Goal: Task Accomplishment & Management: Manage account settings

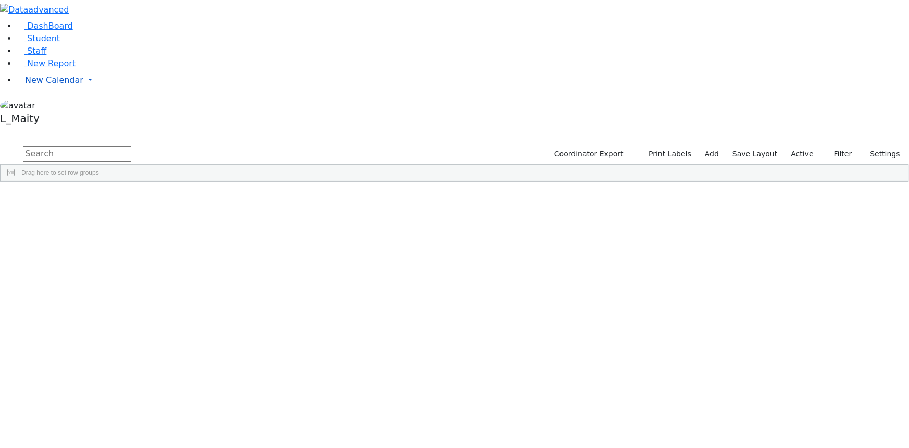
click at [47, 85] on span "New Calendar" at bounding box center [54, 80] width 58 height 10
click at [42, 106] on span "Calendar" at bounding box center [41, 101] width 38 height 10
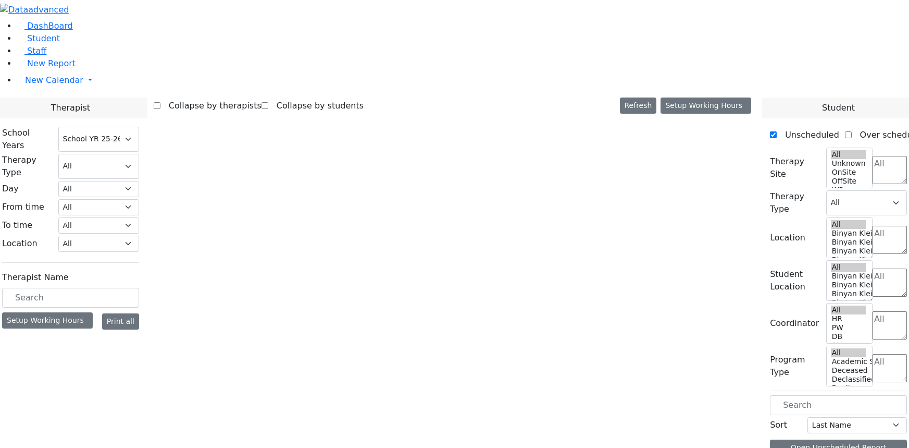
select select "212"
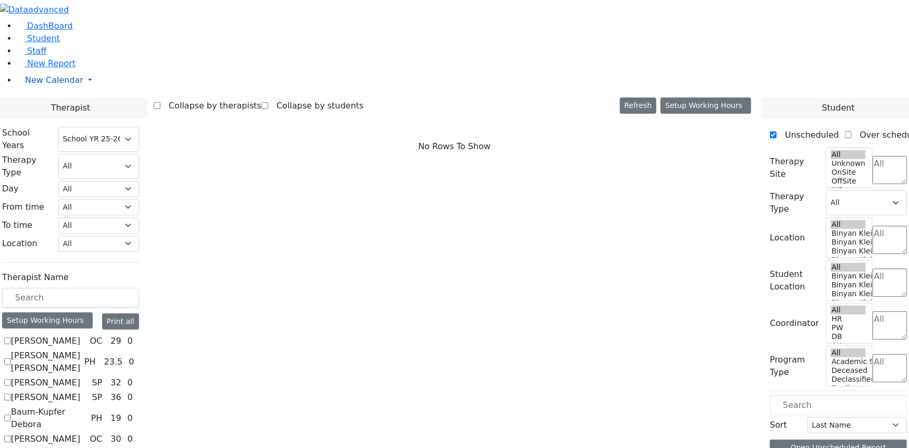
click at [63, 85] on span "New Calendar" at bounding box center [54, 80] width 58 height 10
click at [52, 106] on span "Calendar" at bounding box center [41, 101] width 38 height 10
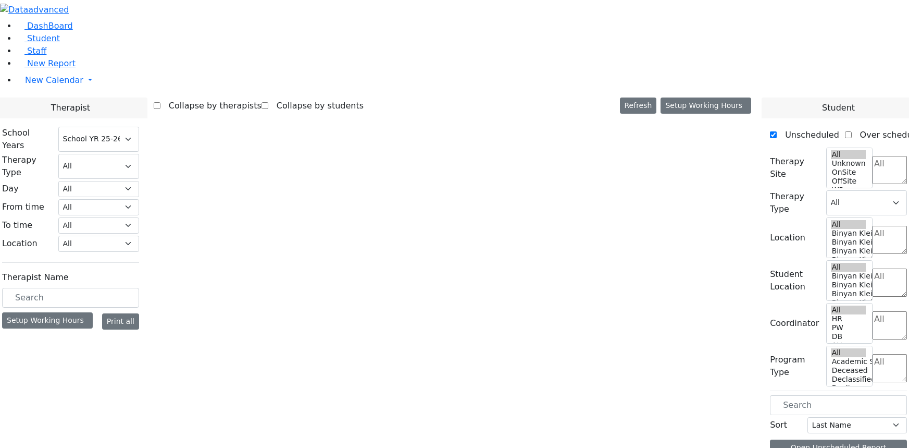
select select "212"
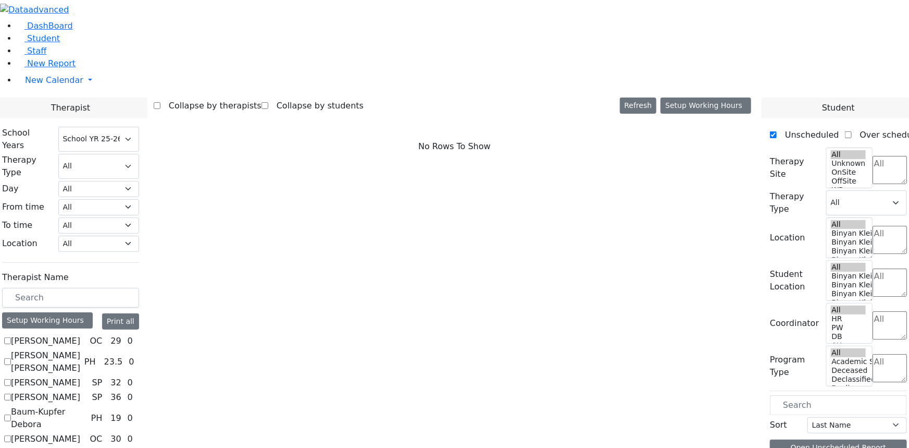
scroll to position [568, 0]
checkbox input "true"
select select "3"
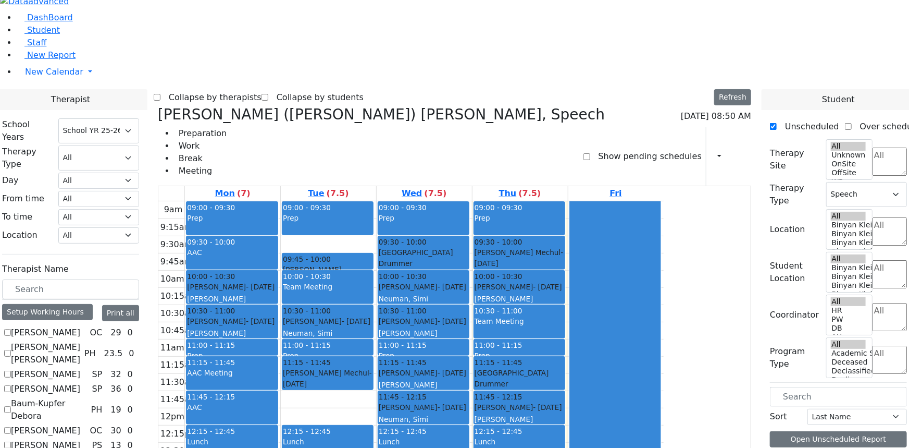
scroll to position [10, 0]
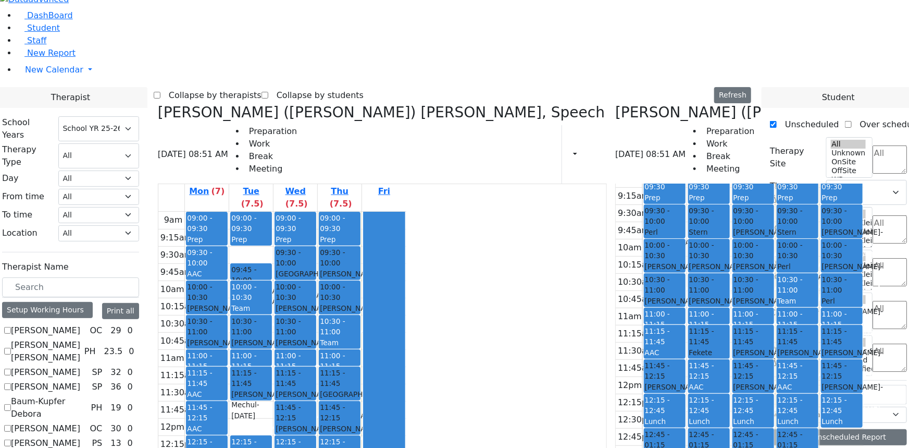
scroll to position [42, 0]
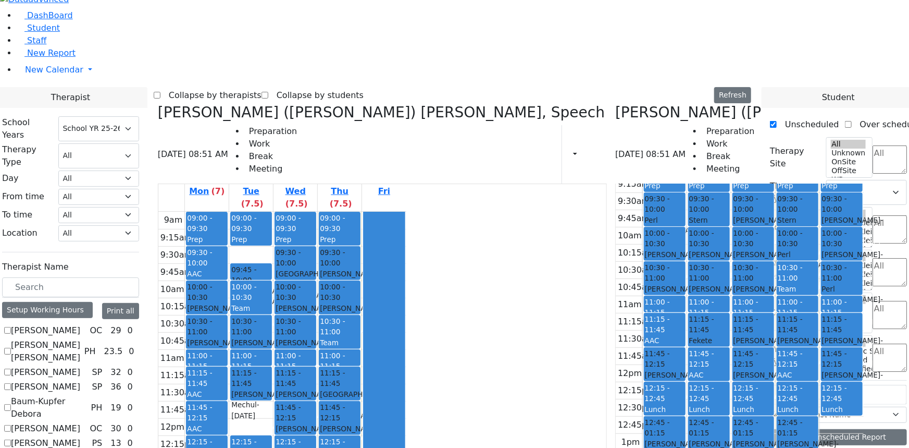
checkbox input "false"
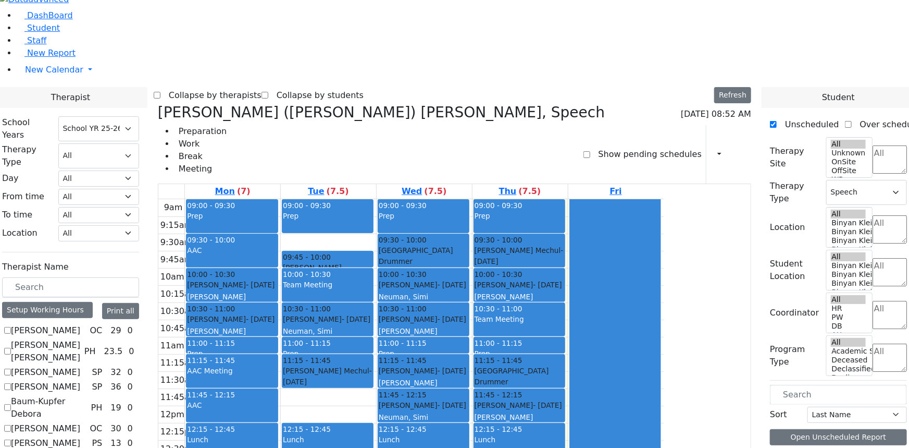
scroll to position [537, 0]
checkbox input "false"
select select
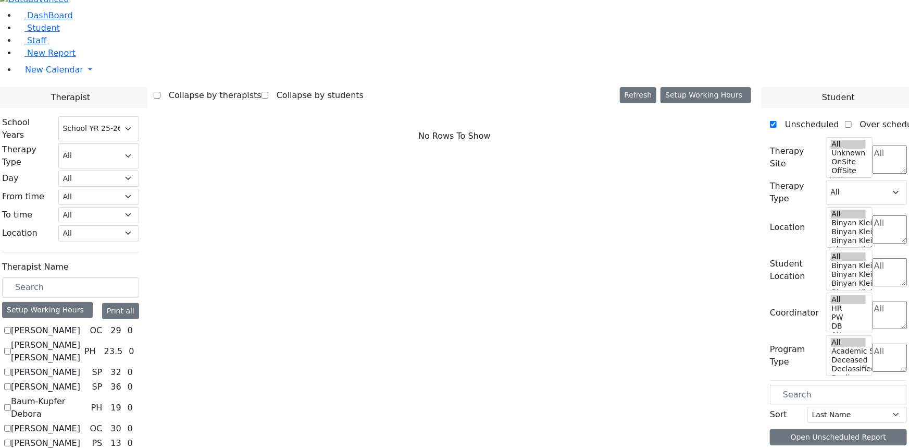
scroll to position [94, 0]
checkbox input "true"
select select "3"
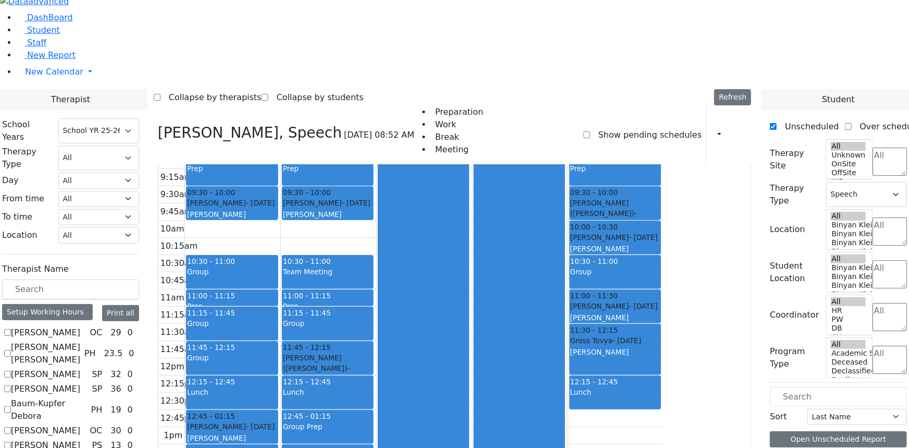
scroll to position [10, 0]
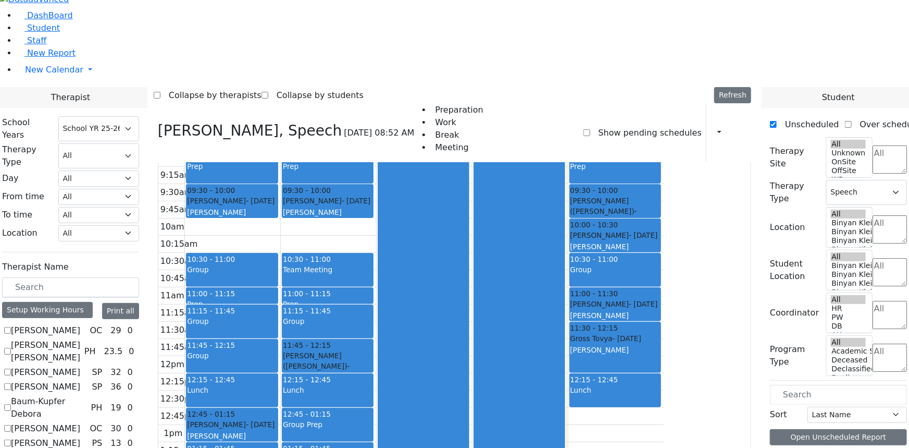
drag, startPoint x: 585, startPoint y: 32, endPoint x: 0, endPoint y: 428, distance: 706.2
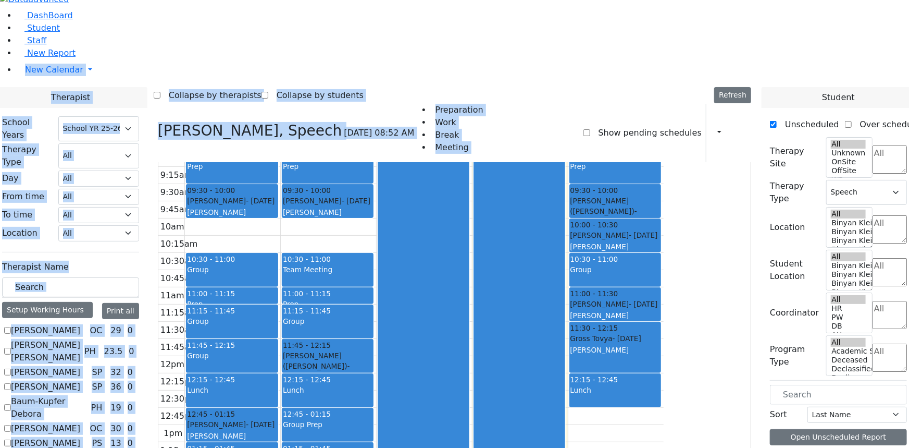
click at [469, 205] on div at bounding box center [423, 356] width 91 height 412
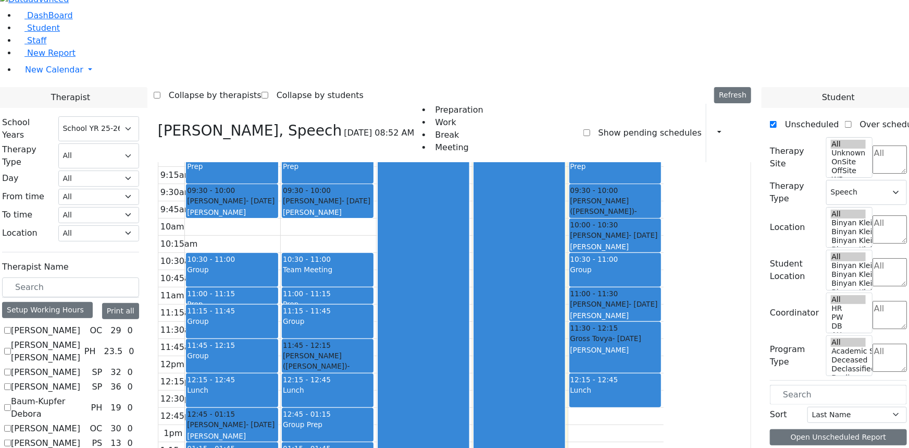
click at [469, 244] on div at bounding box center [423, 356] width 91 height 412
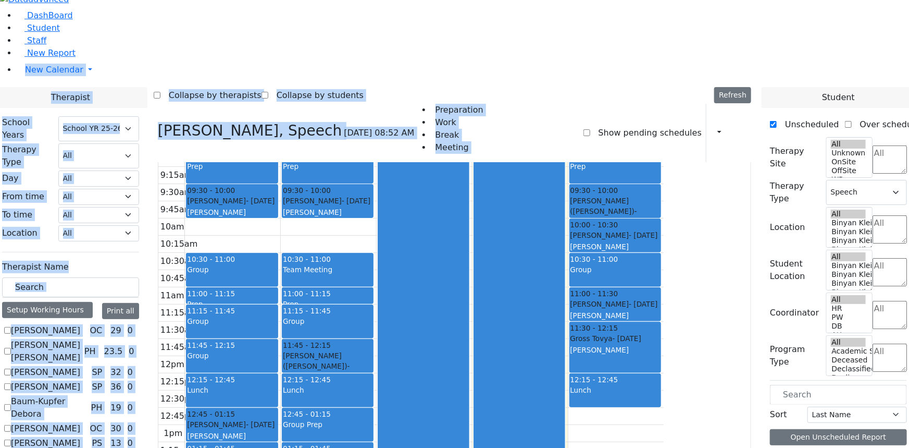
click at [565, 203] on div at bounding box center [519, 356] width 91 height 412
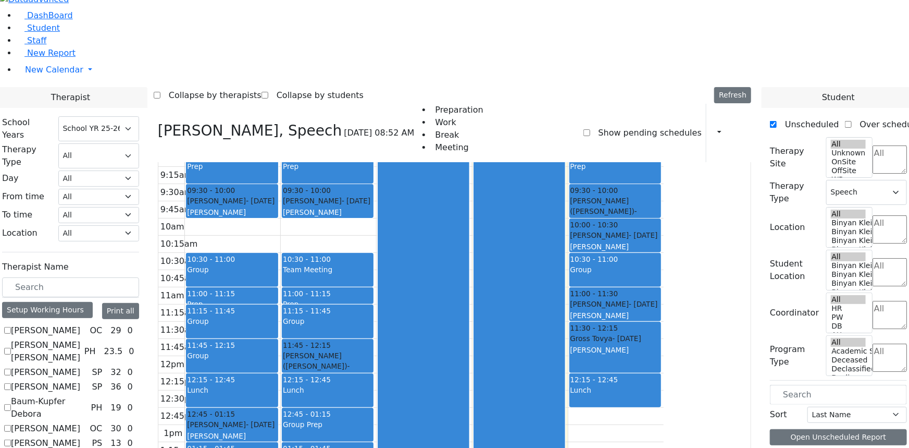
click at [469, 201] on div at bounding box center [423, 356] width 91 height 412
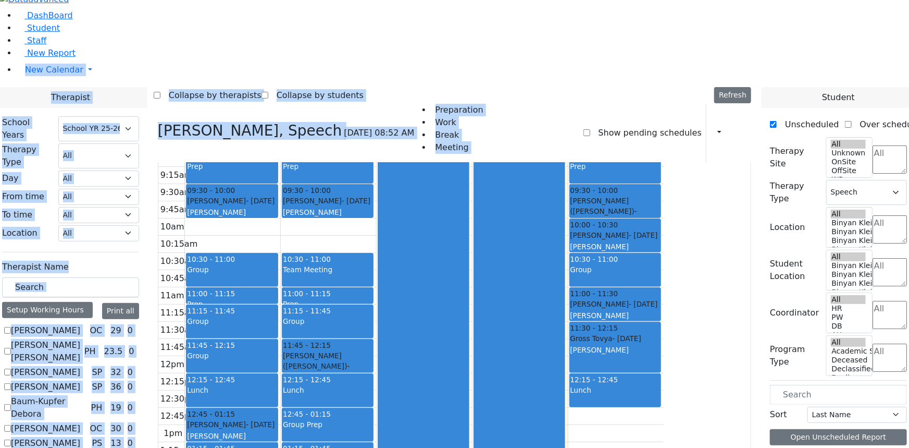
click at [15, 118] on aside "DashBoard Student Staff New Report New Calendar Calendar" at bounding box center [454, 54] width 909 height 129
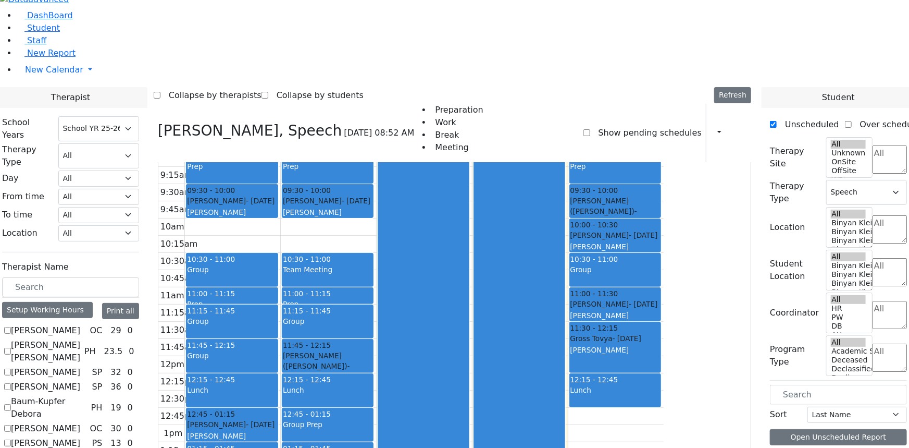
click at [469, 150] on div at bounding box center [423, 356] width 91 height 412
click at [565, 150] on div at bounding box center [519, 356] width 91 height 412
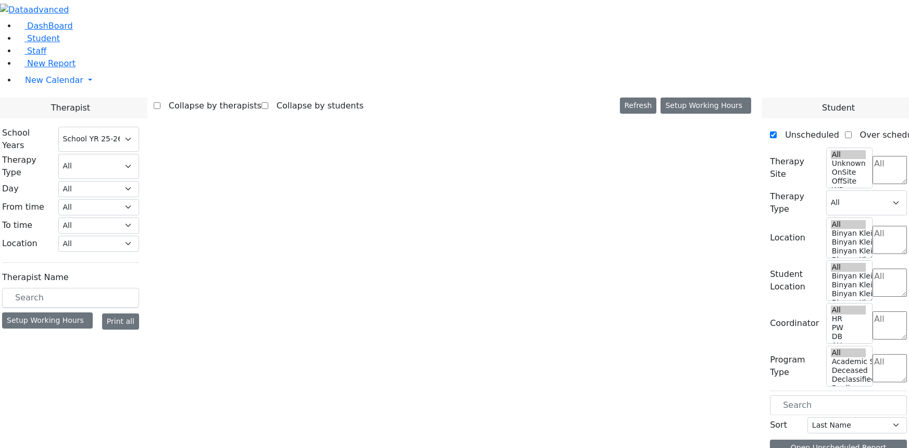
select select "212"
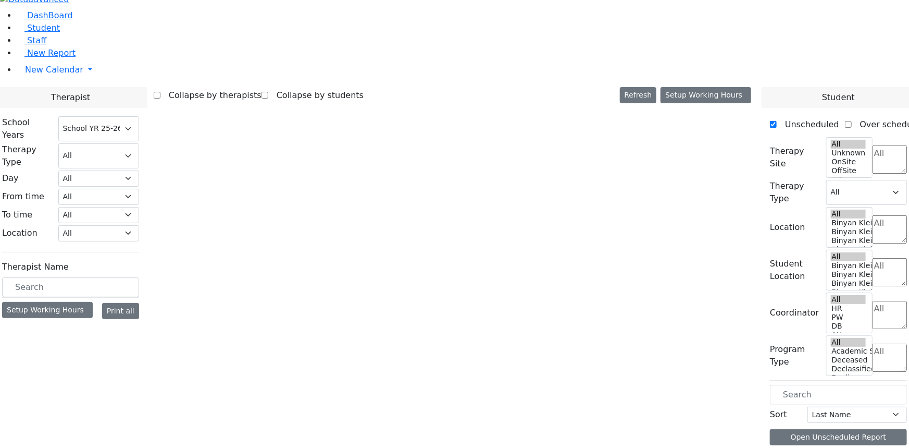
select select "3"
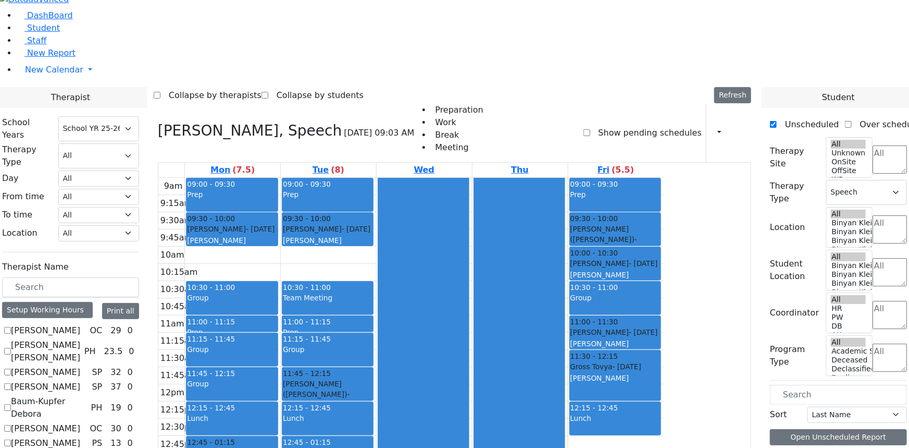
drag, startPoint x: 245, startPoint y: 244, endPoint x: 555, endPoint y: 258, distance: 309.4
click at [565, 178] on div at bounding box center [519, 384] width 91 height 412
drag, startPoint x: 117, startPoint y: 310, endPoint x: 104, endPoint y: 354, distance: 46.7
drag, startPoint x: 104, startPoint y: 354, endPoint x: 131, endPoint y: 411, distance: 62.9
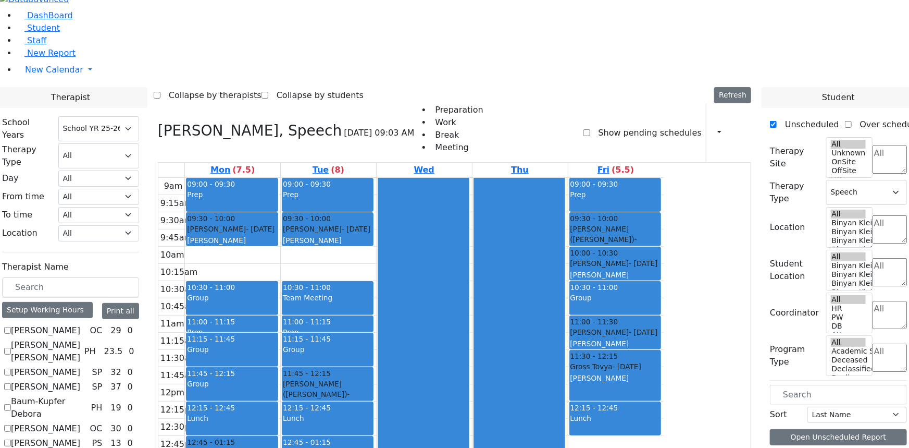
drag, startPoint x: 131, startPoint y: 411, endPoint x: 81, endPoint y: 226, distance: 192.2
click at [81, 118] on aside "DashBoard Student Staff New Report New Calendar Calendar" at bounding box center [454, 54] width 909 height 129
checkbox input "false"
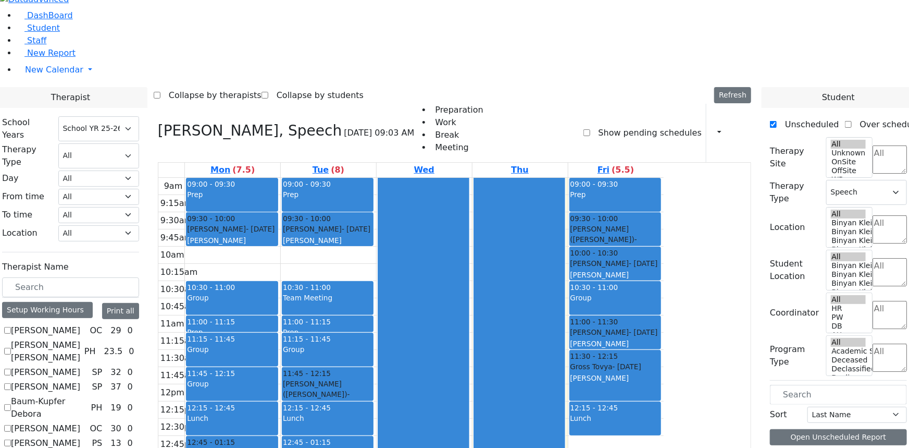
select select
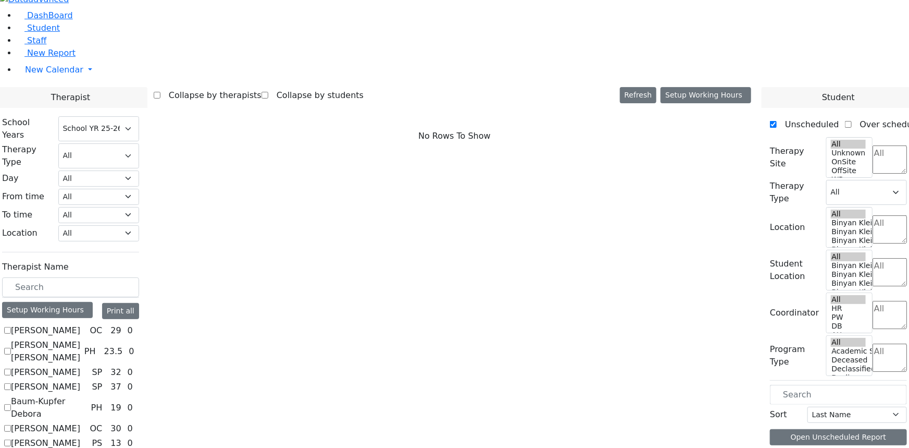
scroll to position [521, 0]
checkbox input "true"
select select "3"
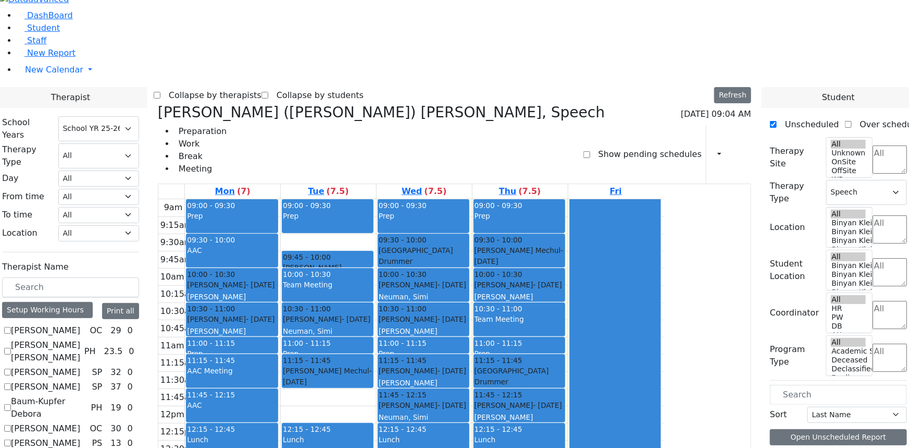
scroll to position [29, 0]
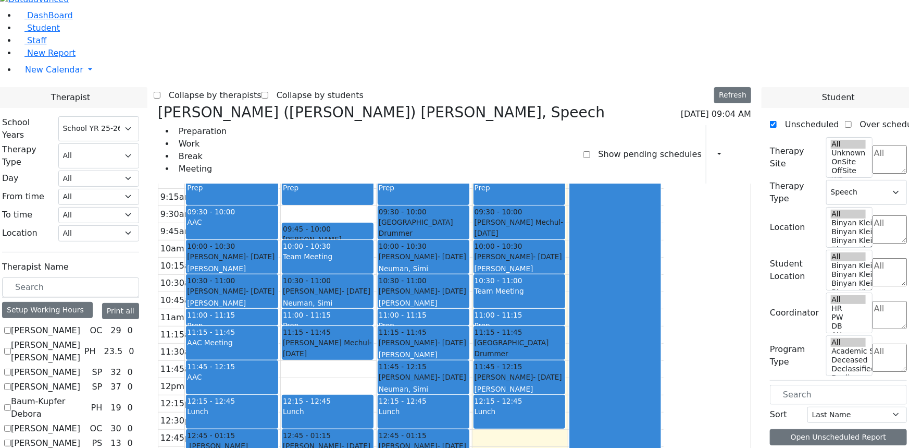
checkbox input "false"
select select
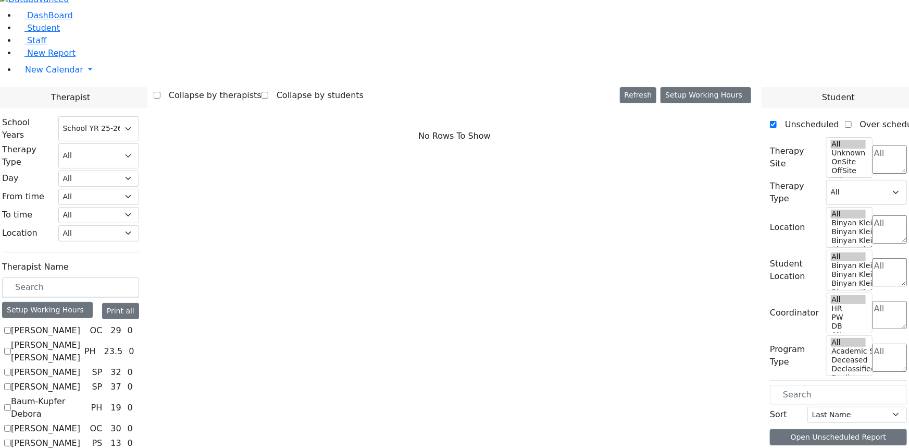
scroll to position [758, 0]
checkbox input "true"
select select "3"
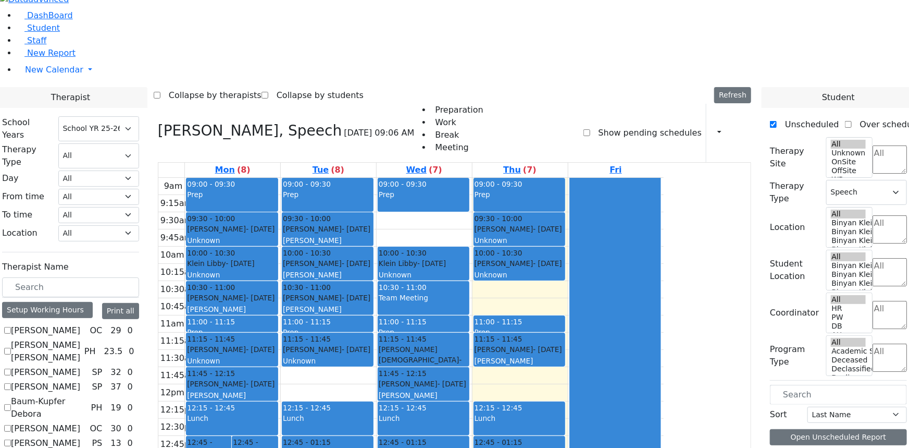
scroll to position [474, 0]
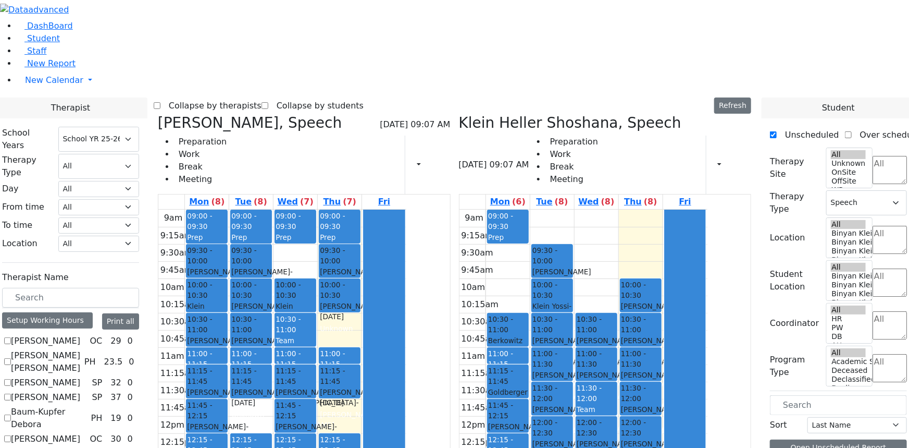
scroll to position [426, 0]
click at [459, 114] on icon at bounding box center [459, 122] width 0 height 17
checkbox input "false"
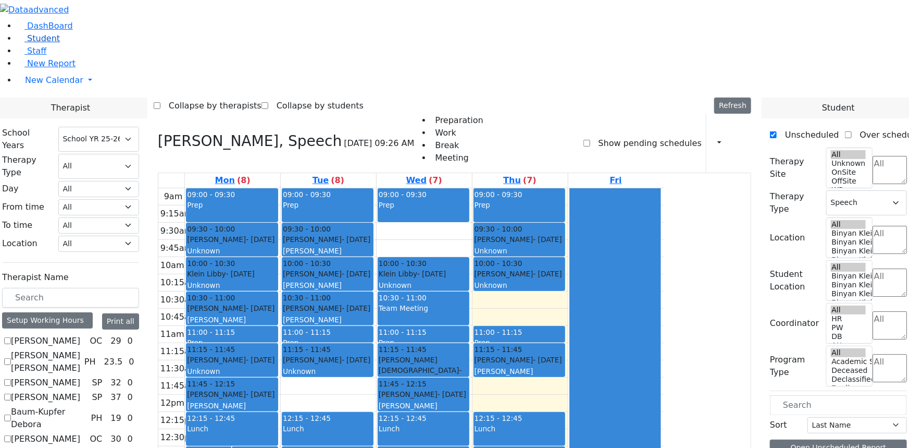
click at [31, 43] on span "Student" at bounding box center [43, 38] width 33 height 10
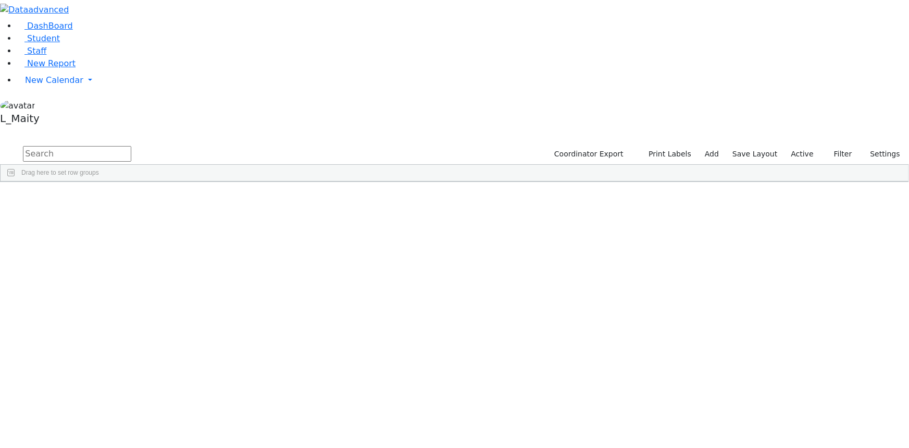
scroll to position [4122, 0]
click at [63, 85] on span "New Calendar" at bounding box center [54, 80] width 58 height 10
click at [47, 106] on span "Calendar" at bounding box center [41, 101] width 38 height 10
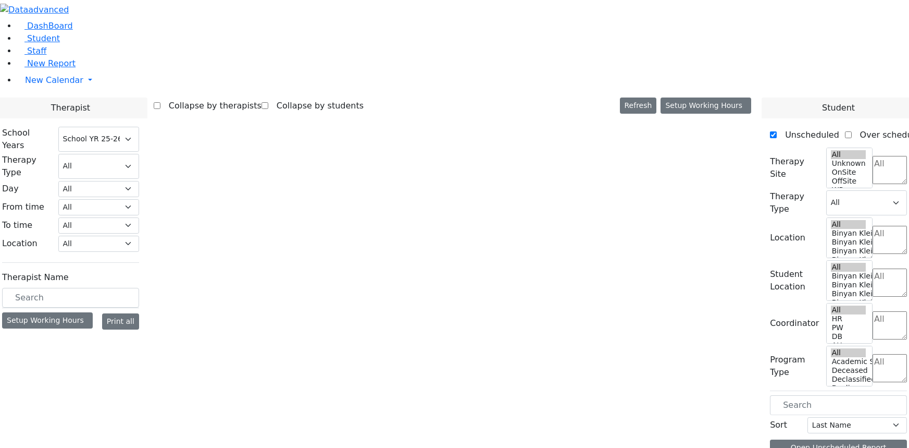
select select "212"
select select "3"
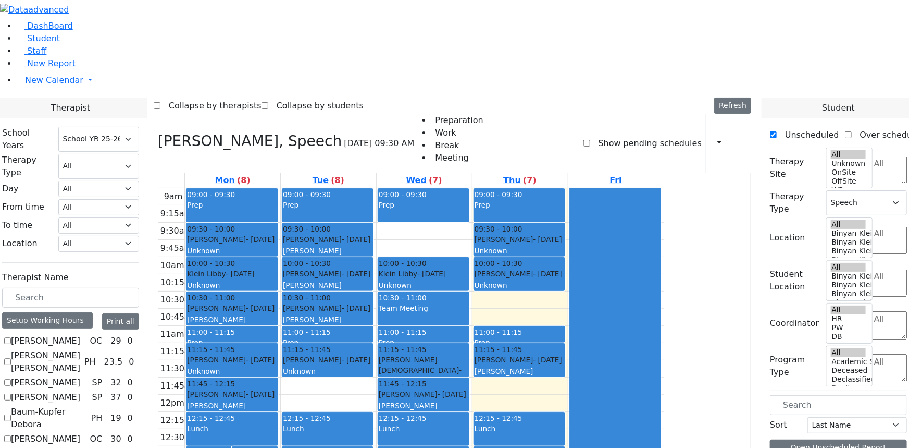
scroll to position [1248, 0]
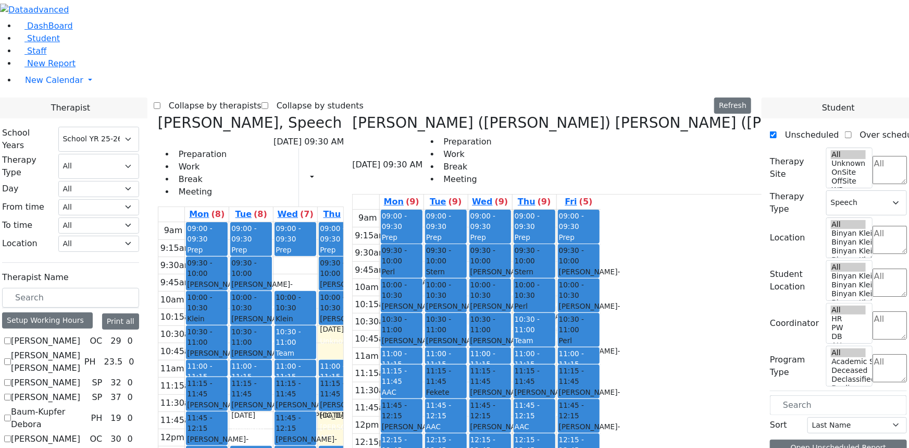
click at [352, 114] on icon at bounding box center [352, 122] width 0 height 17
checkbox input "false"
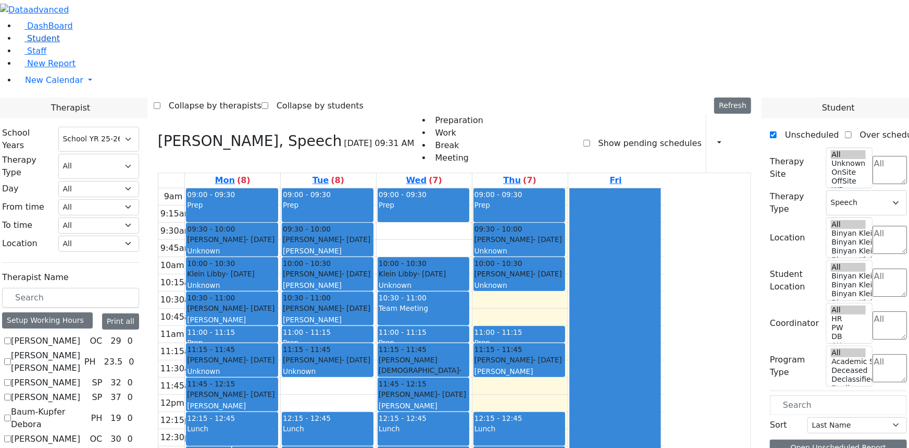
click at [35, 43] on span "Student" at bounding box center [43, 38] width 33 height 10
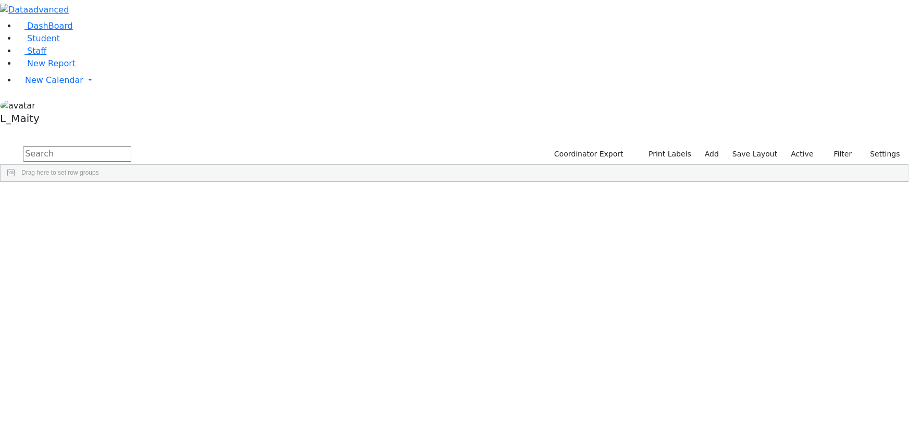
scroll to position [331, 0]
click at [293, 247] on div "[PERSON_NAME]" at bounding box center [264, 254] width 59 height 14
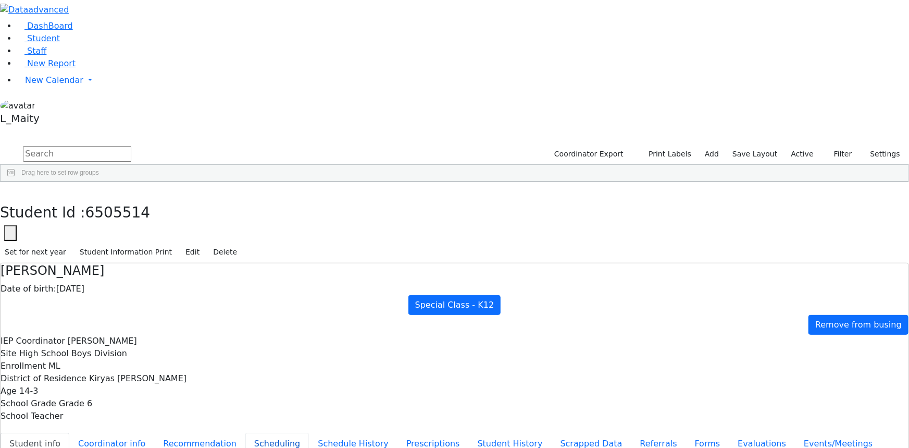
click at [245, 433] on button "Scheduling" at bounding box center [277, 444] width 64 height 22
click at [67, 85] on span "New Calendar" at bounding box center [54, 80] width 58 height 10
click at [51, 106] on span "Calendar" at bounding box center [41, 101] width 38 height 10
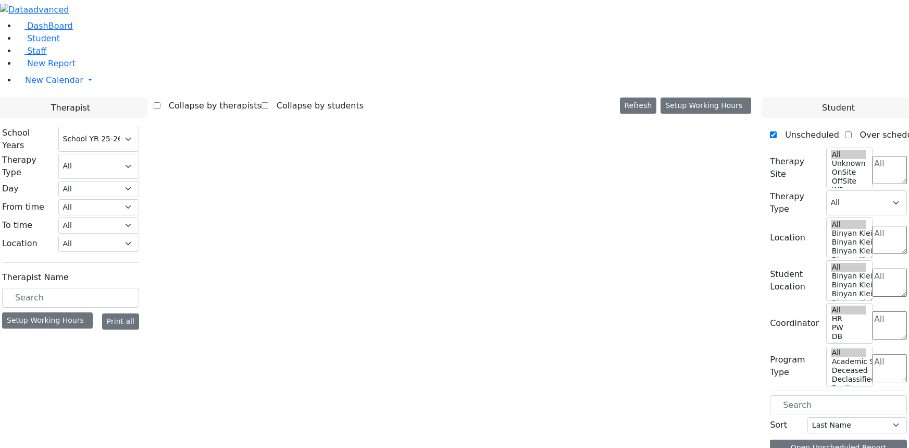
select select "212"
select select "3"
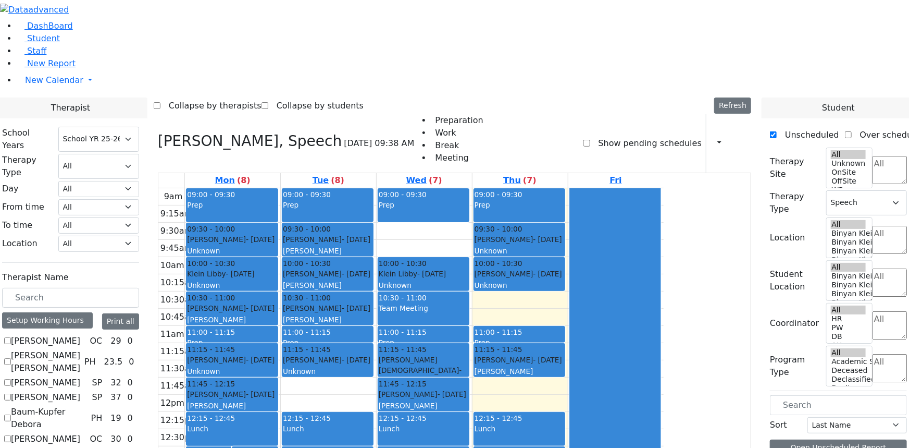
scroll to position [758, 0]
click at [711, 134] on button "button" at bounding box center [716, 143] width 11 height 18
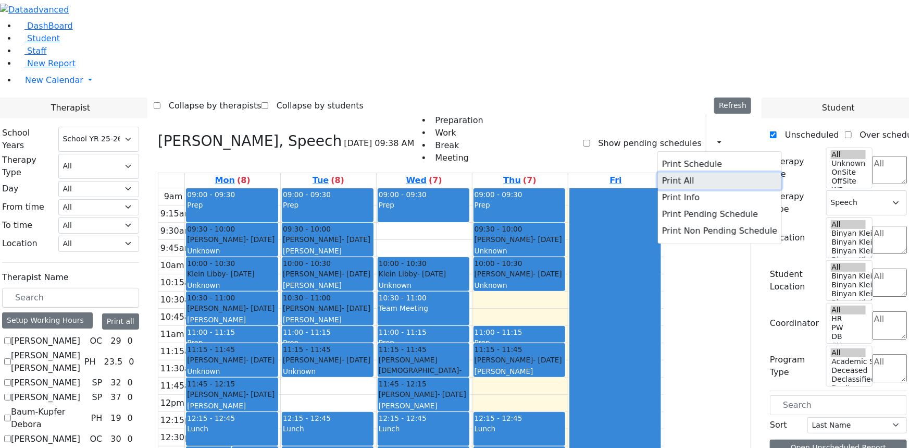
click at [658, 173] on button "Print All" at bounding box center [720, 181] width 124 height 17
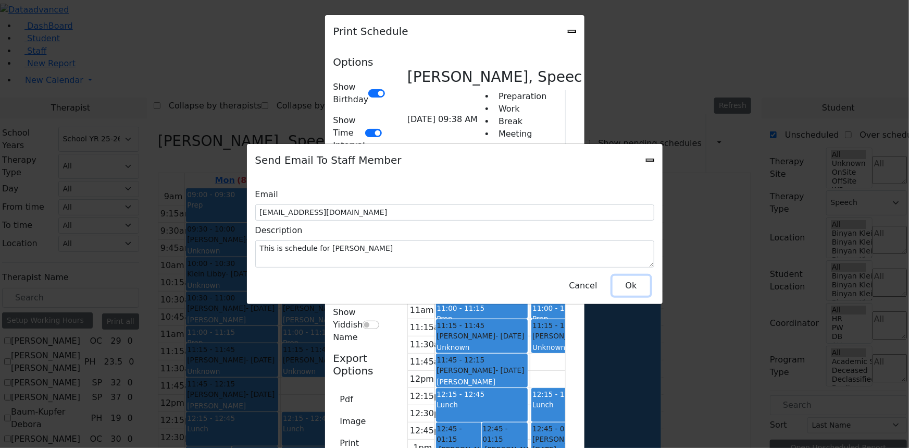
click at [630, 277] on button "Ok" at bounding box center [632, 286] width 38 height 20
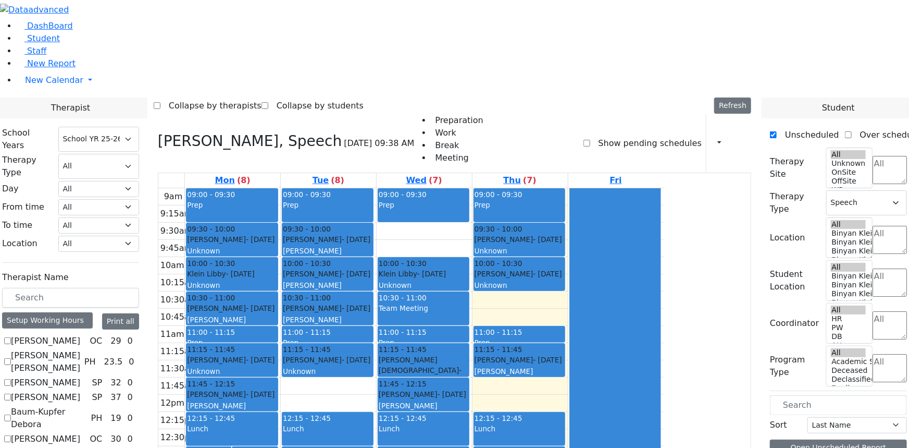
checkbox input "false"
select select
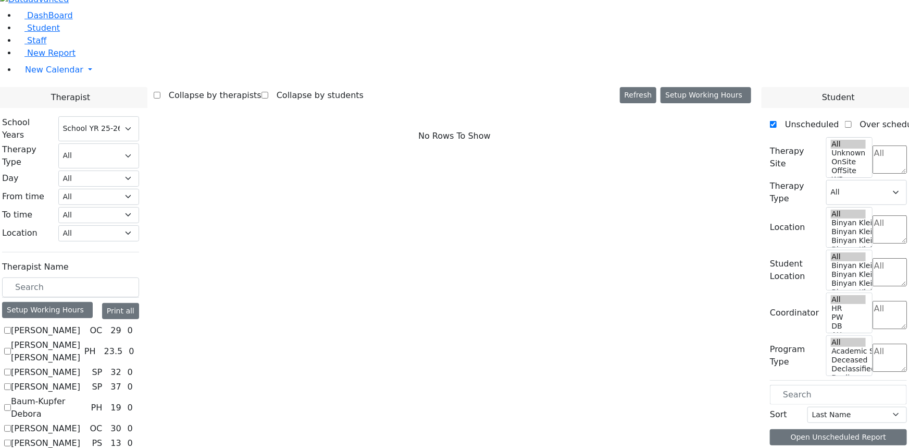
scroll to position [632, 0]
checkbox input "true"
select select "1"
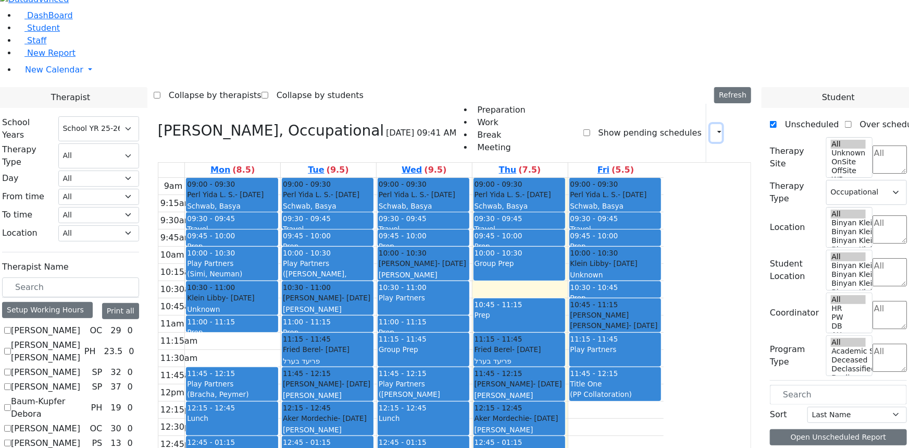
click at [713, 128] on icon "button" at bounding box center [713, 133] width 0 height 10
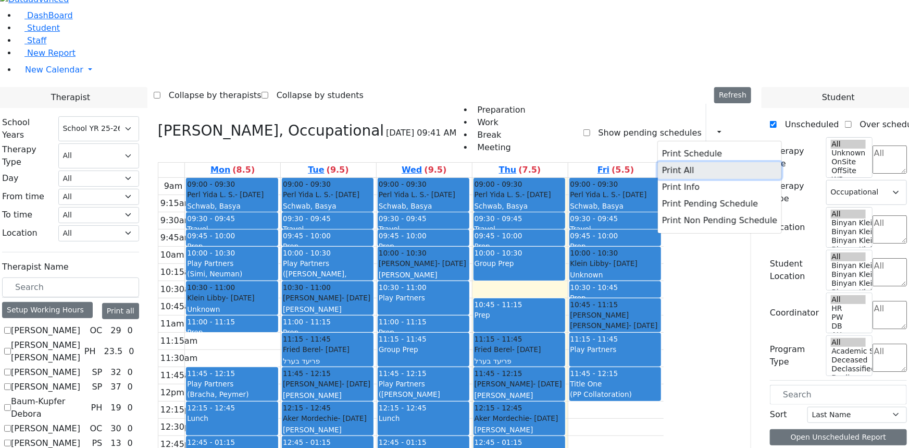
click at [658, 162] on button "Print All" at bounding box center [720, 170] width 124 height 17
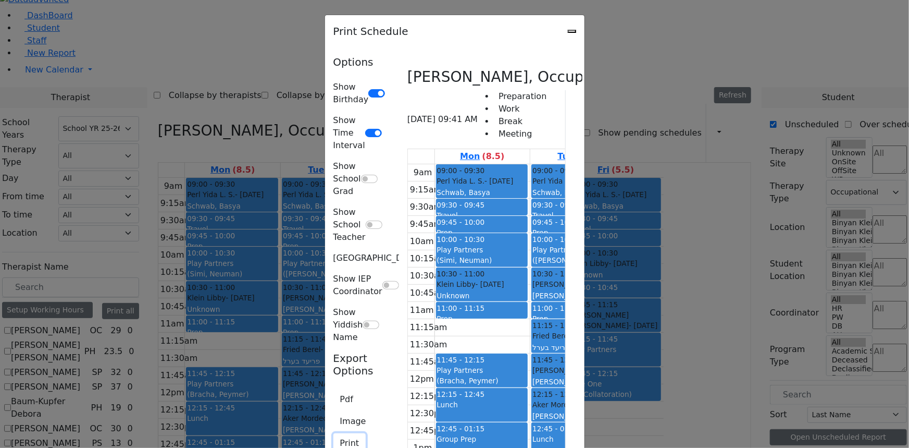
click at [334, 433] on button "Print" at bounding box center [350, 443] width 33 height 20
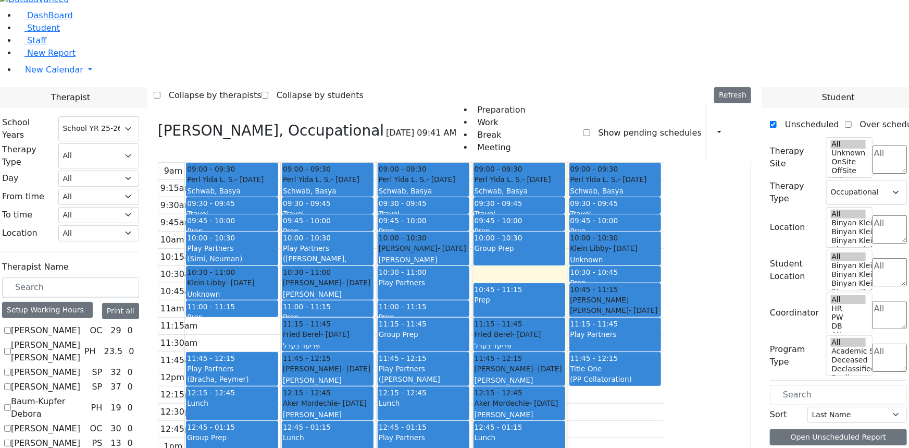
scroll to position [29, 0]
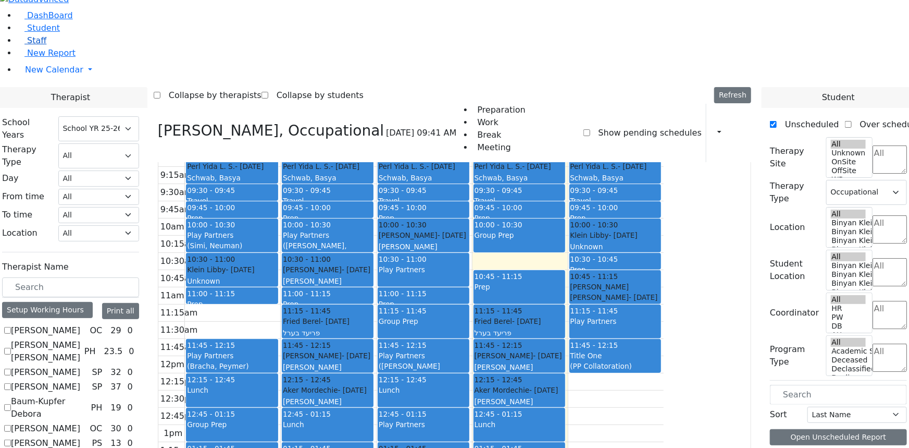
click at [46, 45] on link "Staff" at bounding box center [32, 40] width 30 height 10
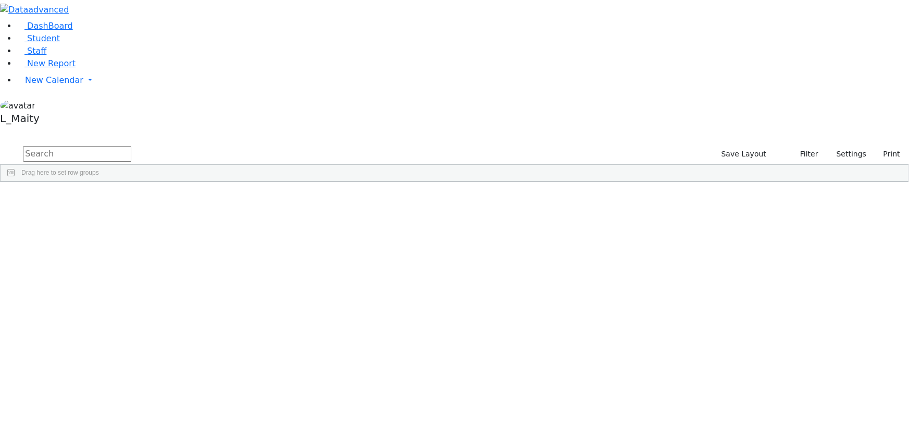
scroll to position [2179, 0]
drag, startPoint x: 161, startPoint y: 28, endPoint x: 161, endPoint y: 35, distance: 7.3
click at [161, 32] on div "DashBoard Student Staff New Report New Calendar Calendar L_Maity" at bounding box center [454, 91] width 909 height 182
click at [44, 43] on span "Student" at bounding box center [43, 38] width 33 height 10
click at [131, 146] on input "text" at bounding box center [77, 154] width 108 height 16
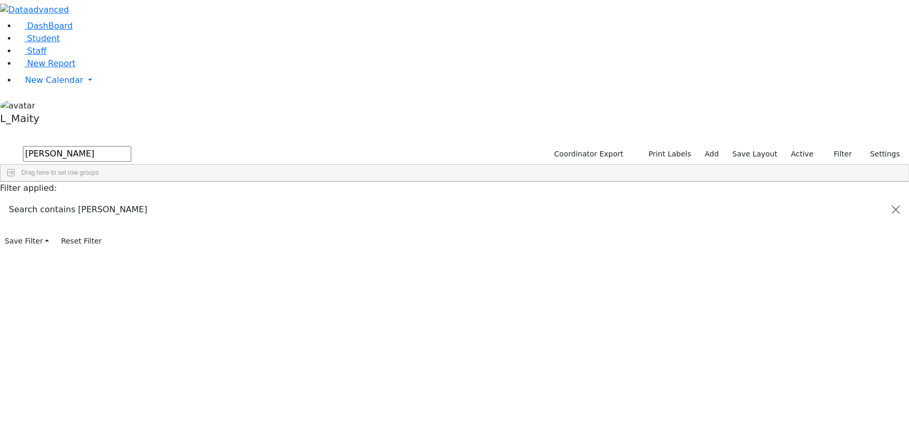
type input "sal"
click at [840, 146] on button "Filter" at bounding box center [839, 154] width 36 height 16
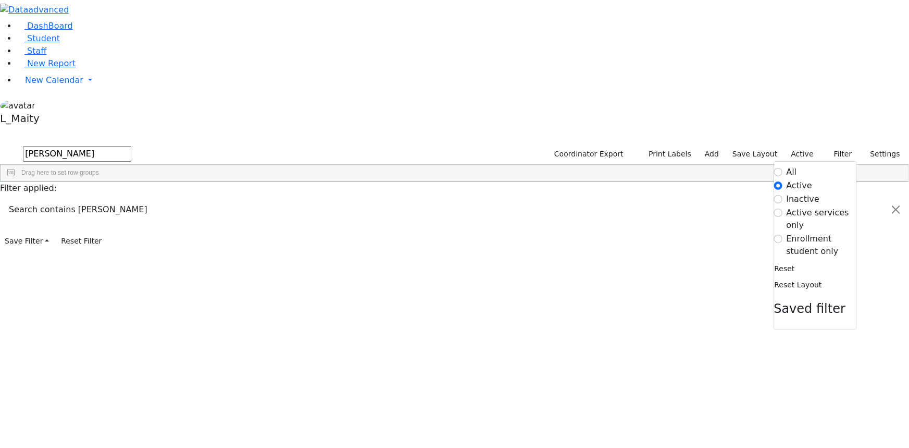
click at [787, 193] on label "Inactive" at bounding box center [803, 199] width 33 height 13
click at [779, 195] on input "Inactive" at bounding box center [778, 199] width 8 height 8
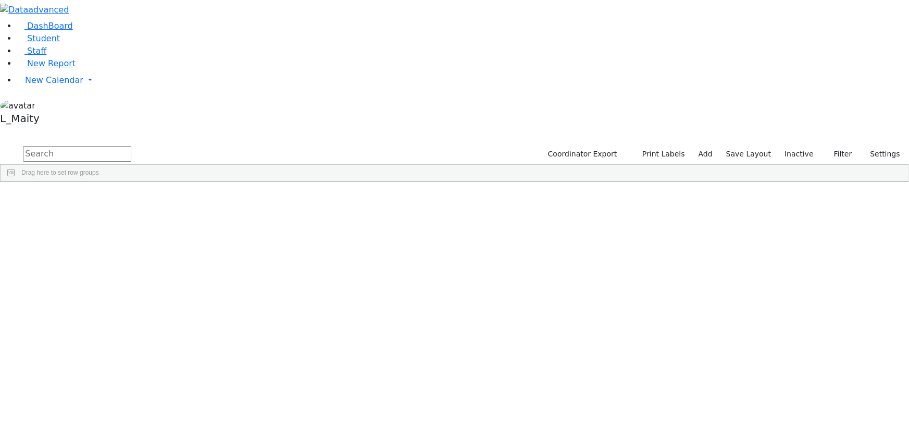
click at [131, 146] on input "text" at bounding box center [77, 154] width 108 height 16
type input "sala"
click at [176, 212] on div "Yaacob" at bounding box center [146, 219] width 59 height 14
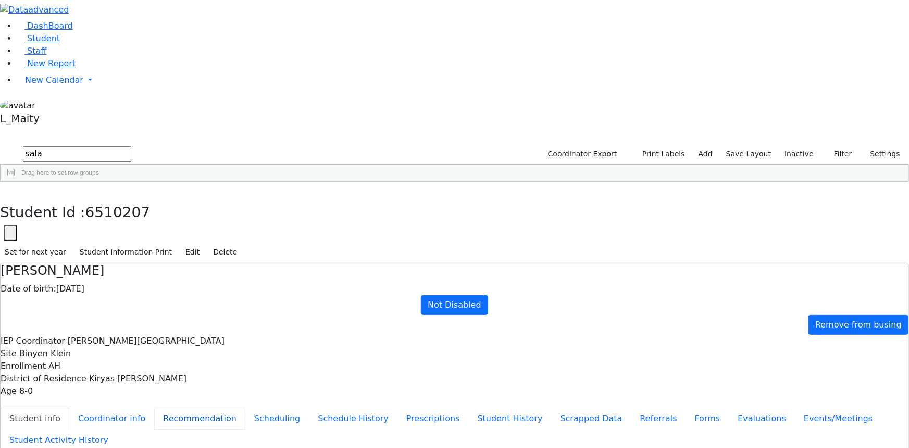
click at [243, 408] on button "Recommendation" at bounding box center [199, 419] width 91 height 22
checkbox input "true"
click at [15, 182] on button "button" at bounding box center [7, 193] width 15 height 22
